Goal: Task Accomplishment & Management: Manage account settings

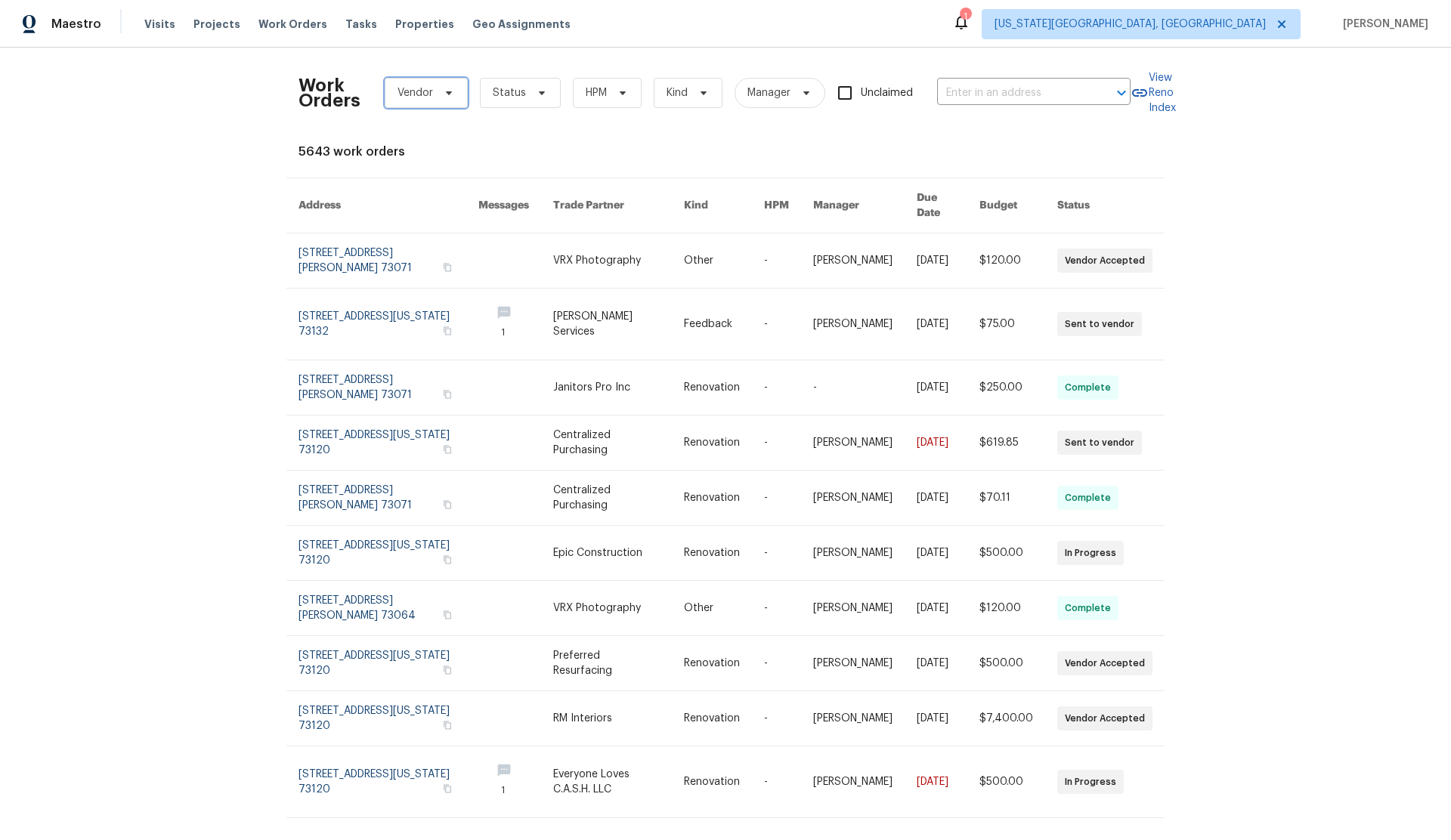
click at [451, 94] on icon at bounding box center [449, 93] width 12 height 12
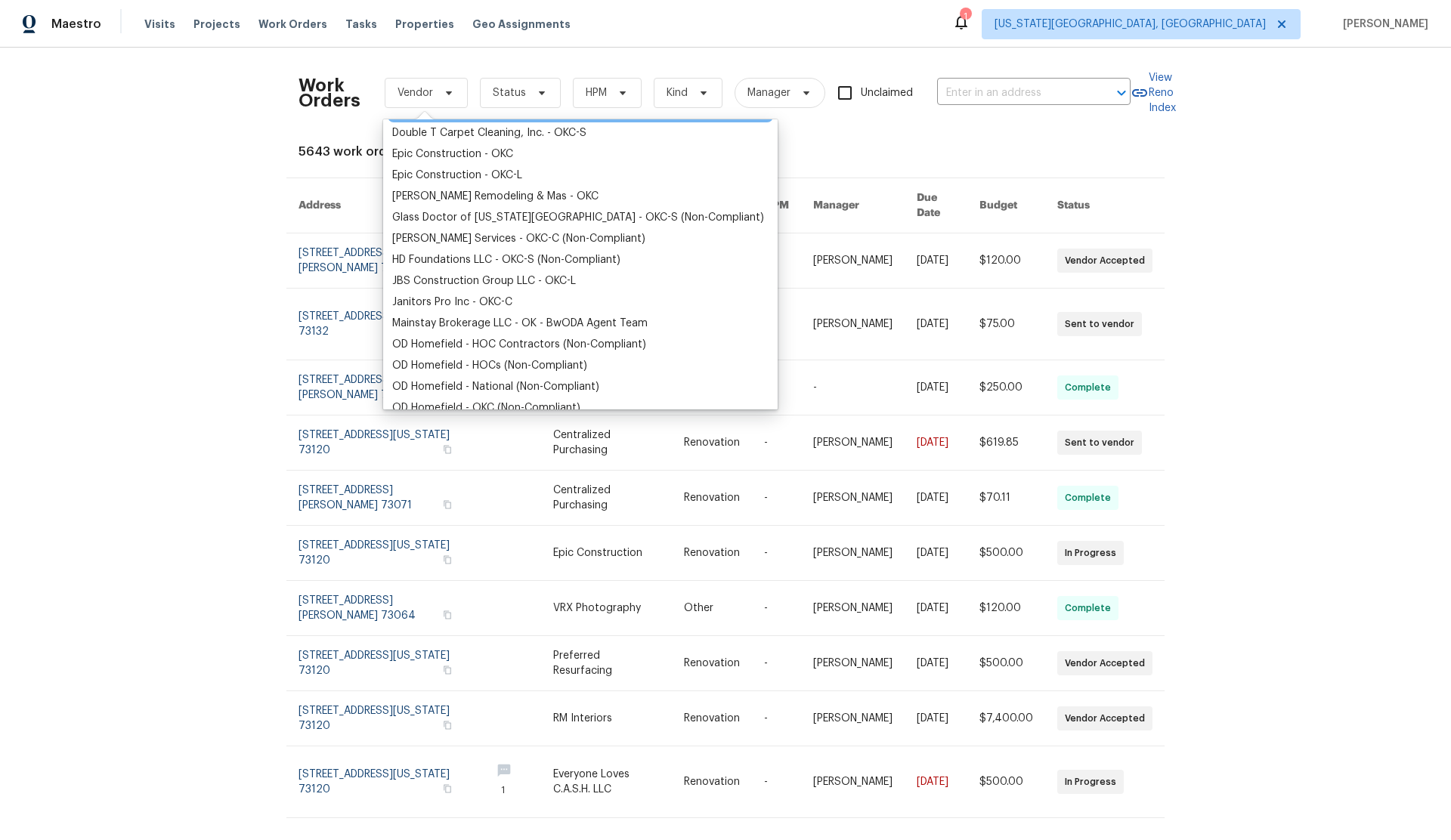
scroll to position [290, 0]
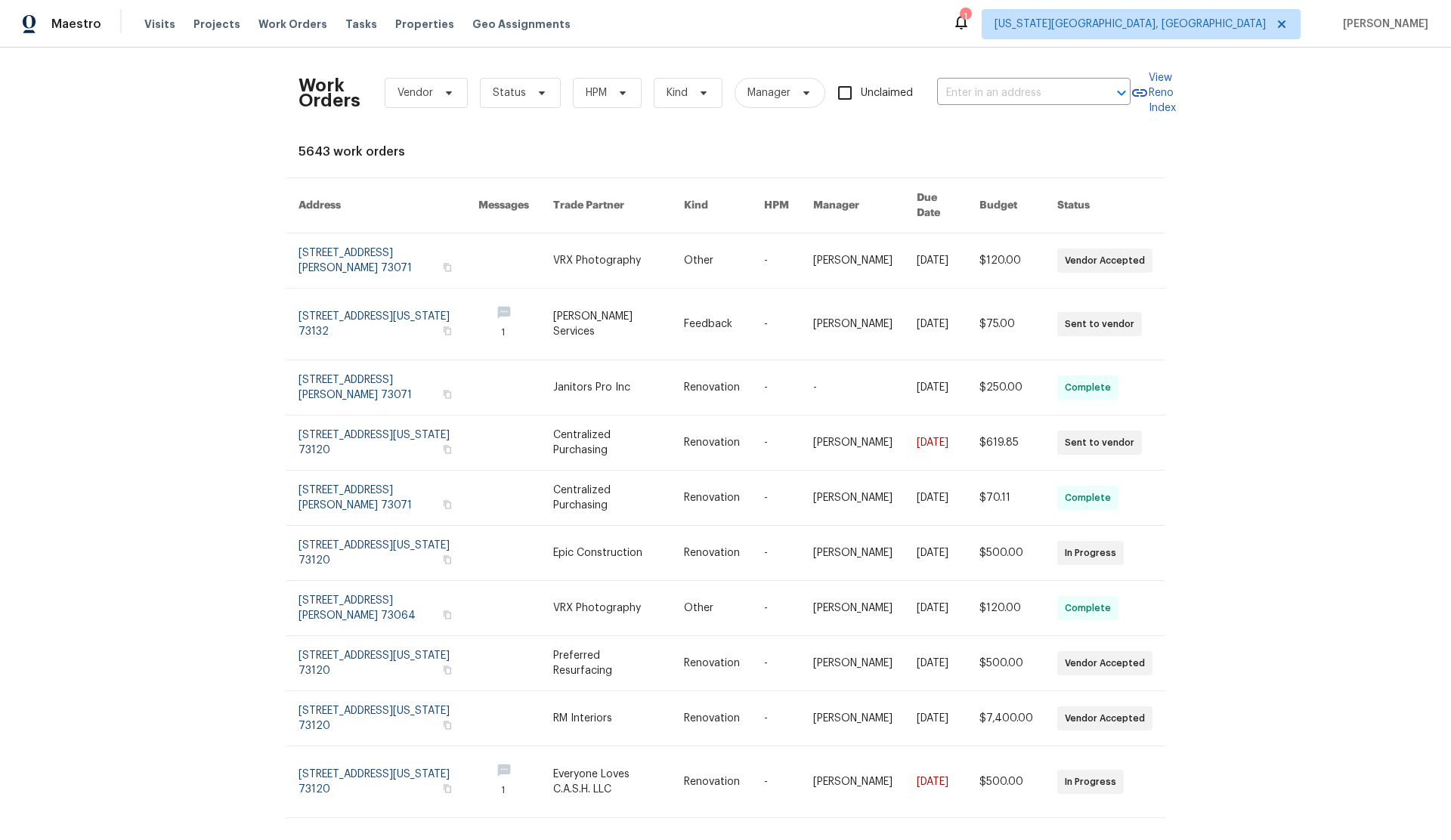
click at [174, 251] on div "Work Orders Vendor Status HPM Kind Manager Unclaimed ​ View Reno Index 5643 wor…" at bounding box center [725, 444] width 1451 height 793
click at [444, 93] on icon at bounding box center [449, 93] width 12 height 12
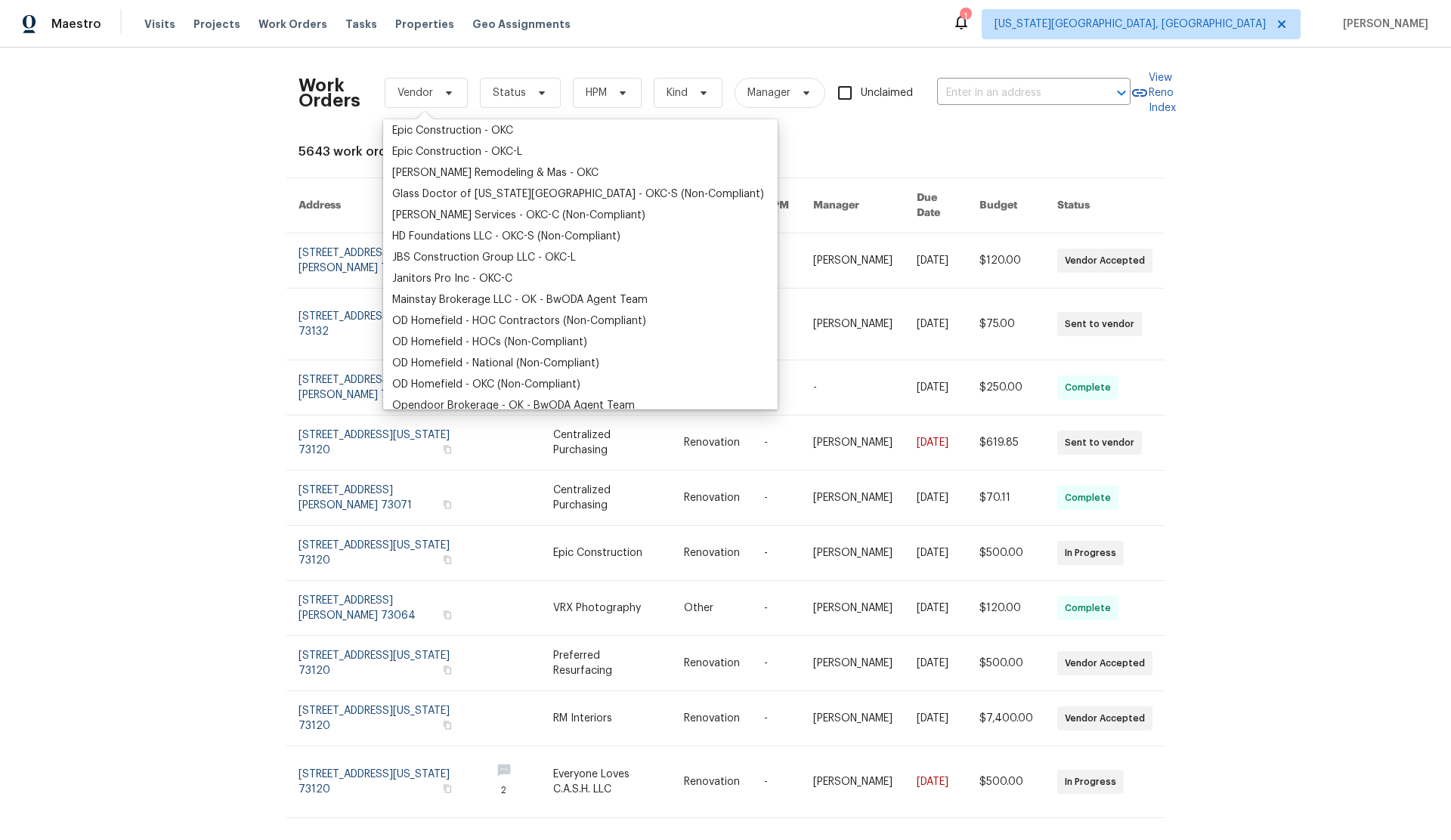
scroll to position [290, 0]
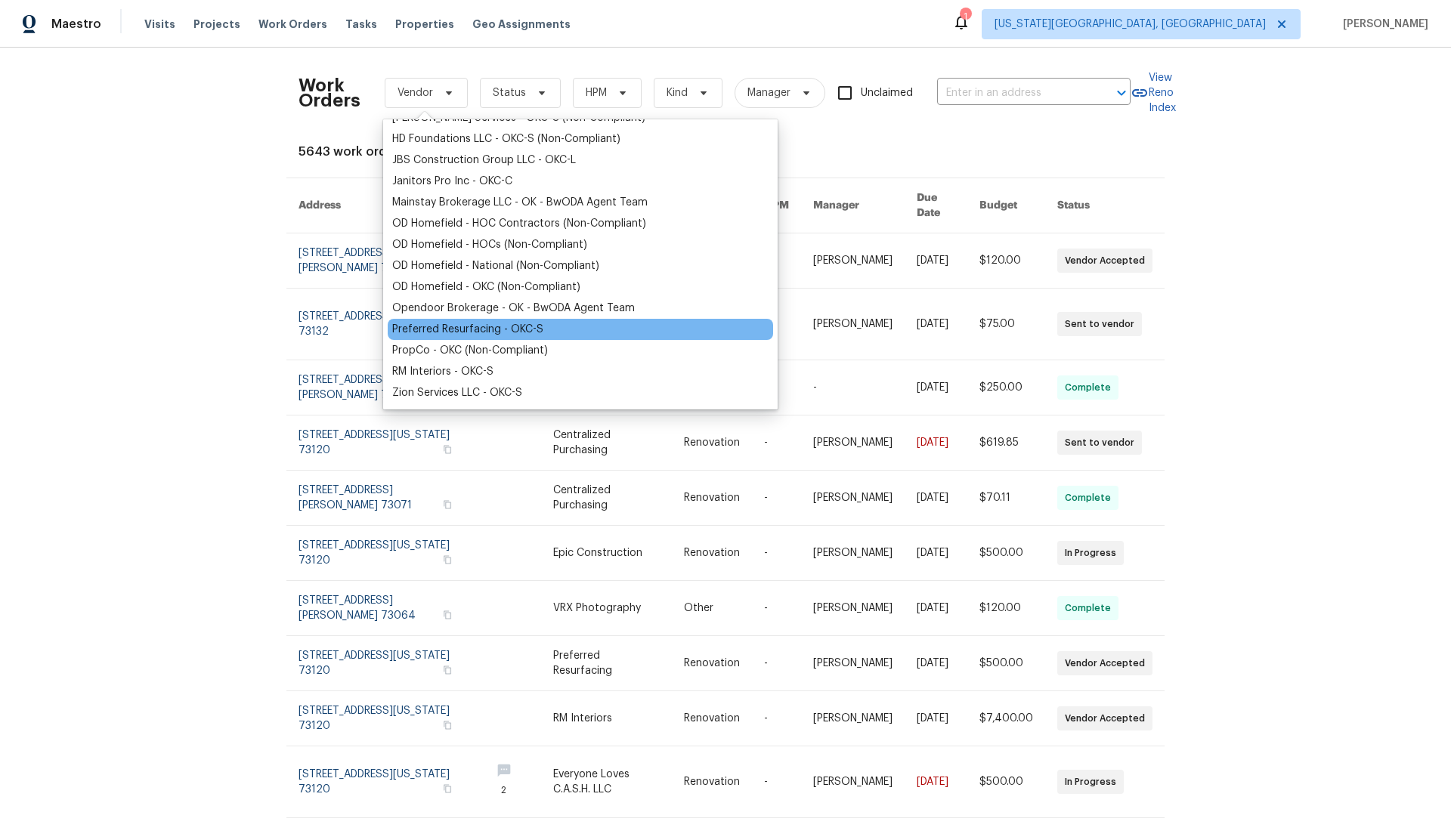
click at [438, 330] on div "Preferred Resurfacing - OKC-S" at bounding box center [468, 329] width 151 height 15
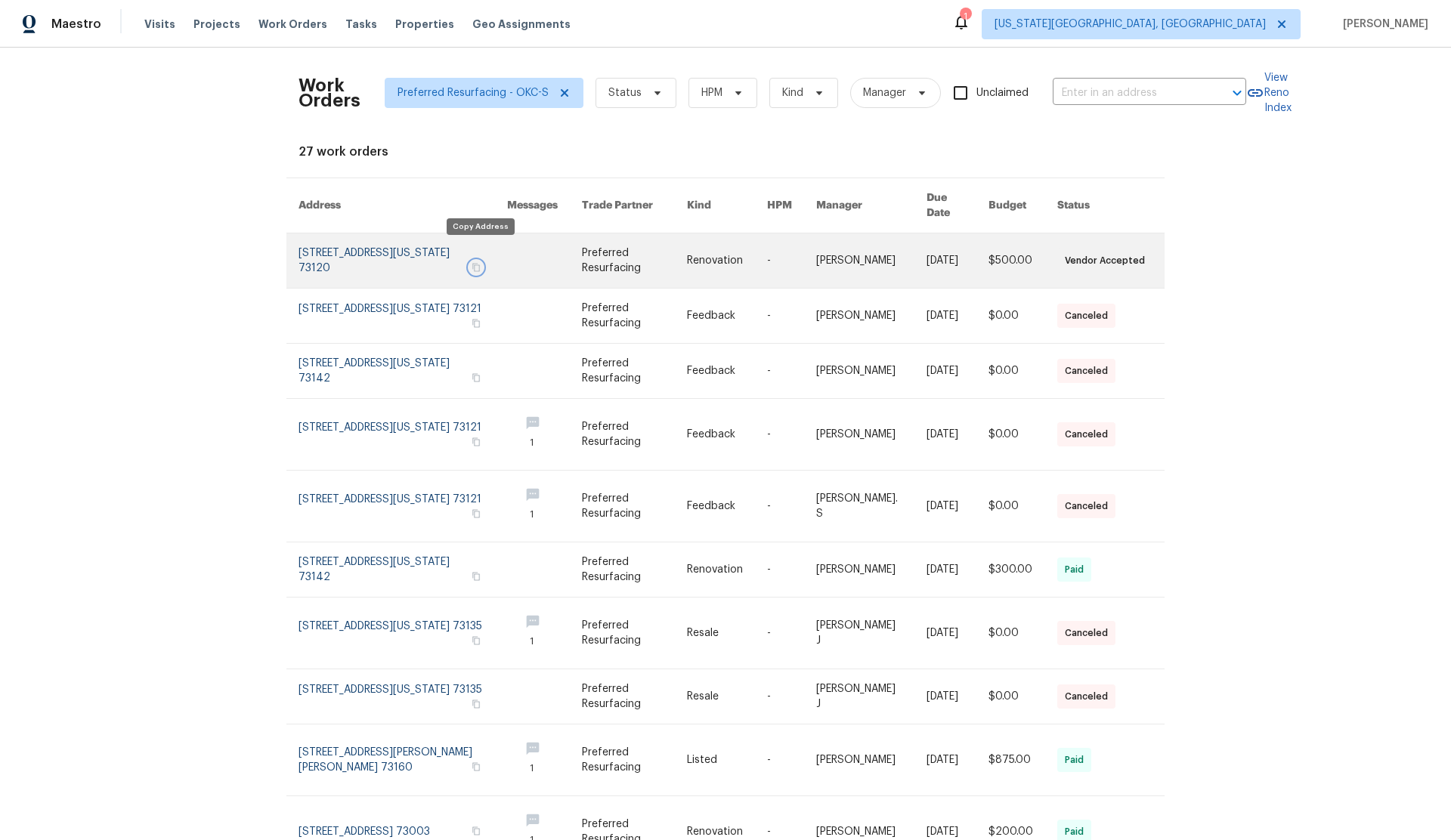
click at [480, 263] on icon "button" at bounding box center [476, 268] width 9 height 9
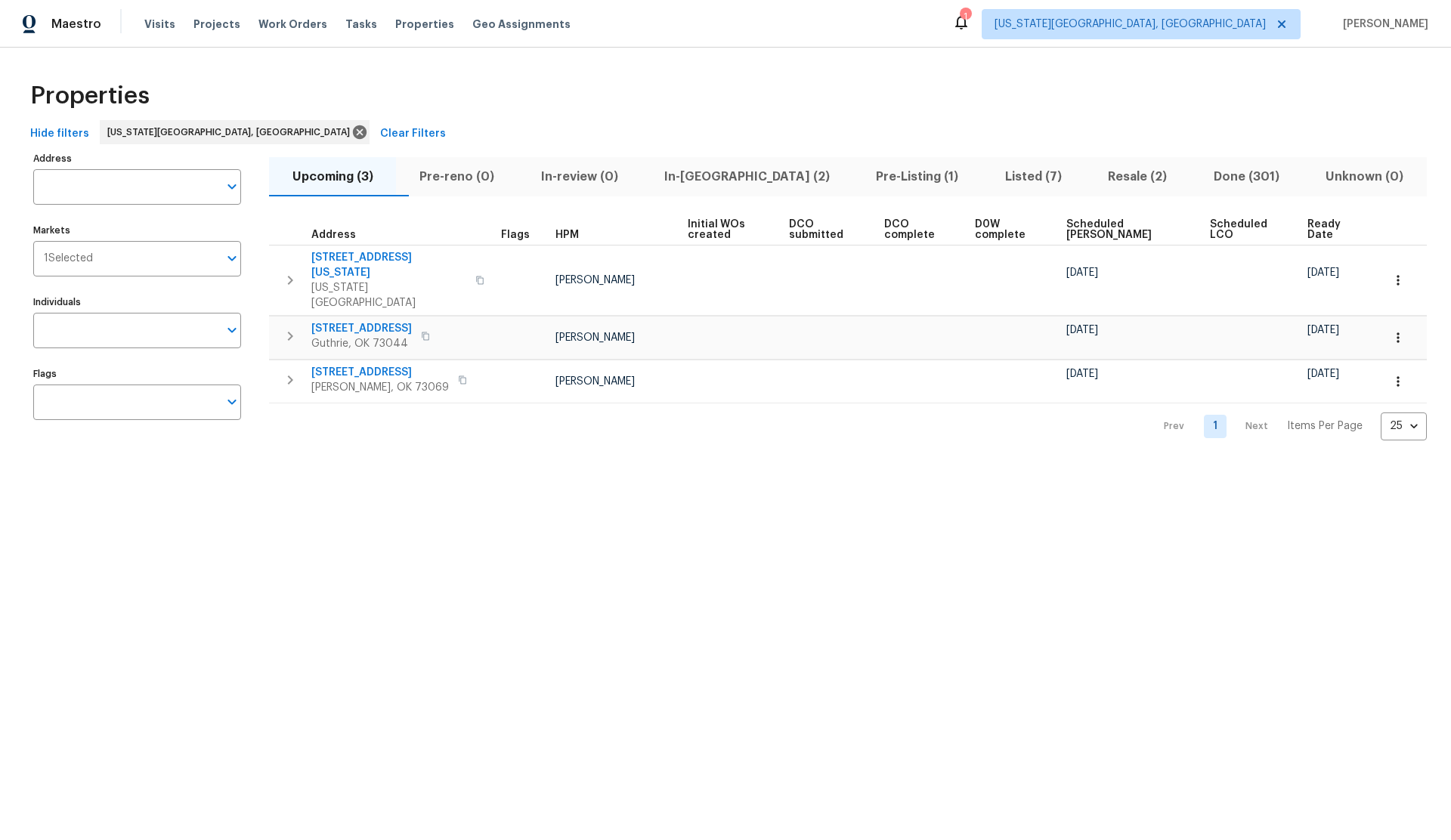
click at [1118, 224] on span "Scheduled [PERSON_NAME]" at bounding box center [1125, 229] width 118 height 21
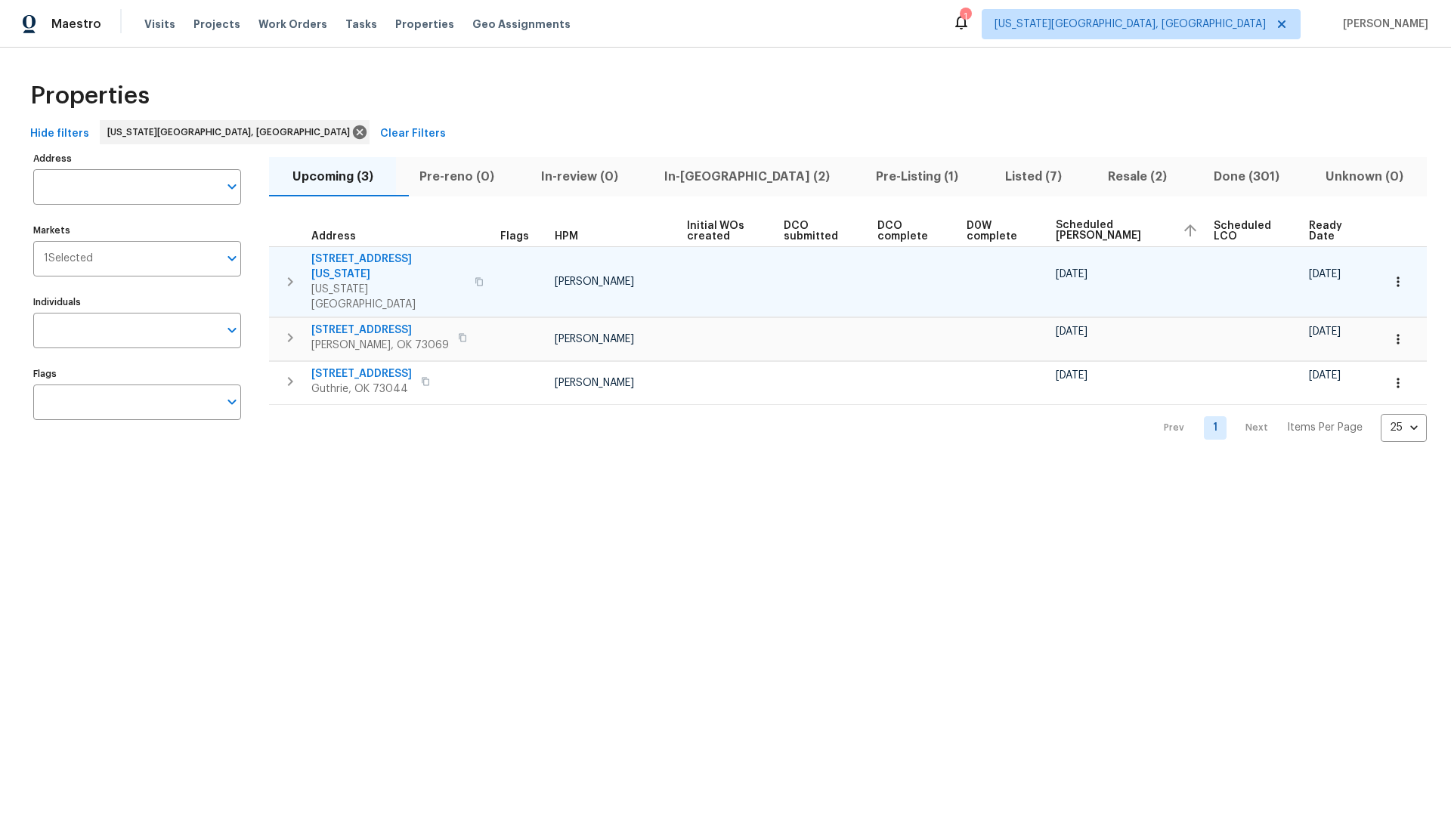
click at [484, 277] on icon "button" at bounding box center [479, 282] width 9 height 9
